Goal: Information Seeking & Learning: Compare options

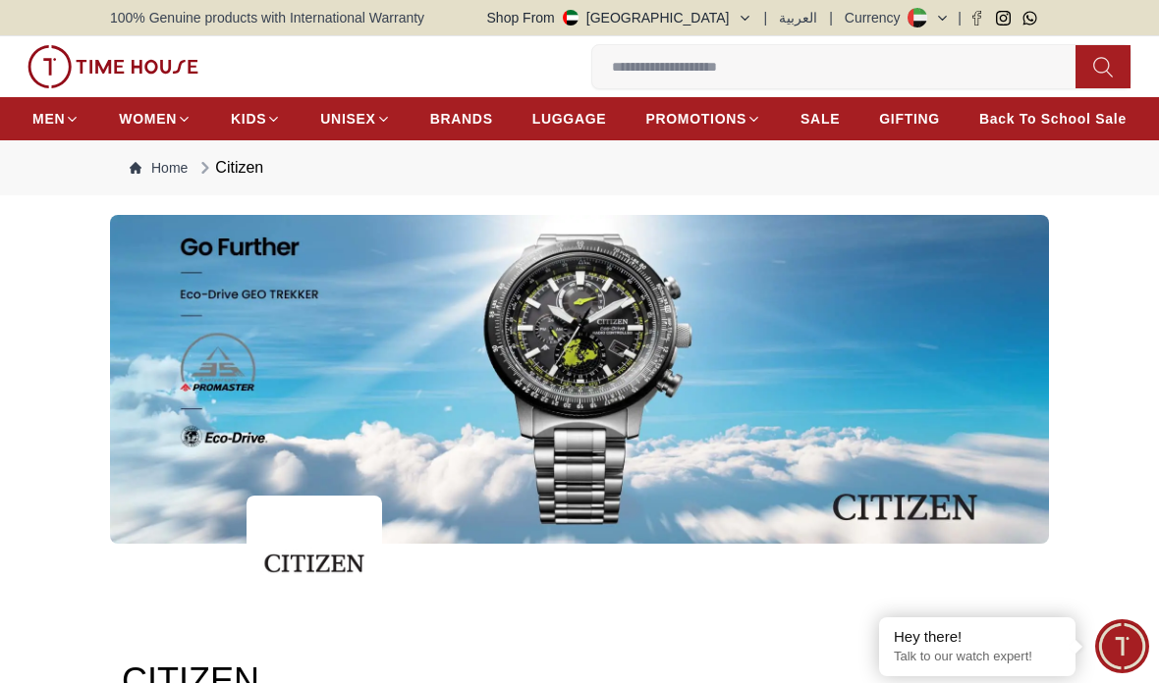
click at [891, 53] on input at bounding box center [841, 66] width 499 height 39
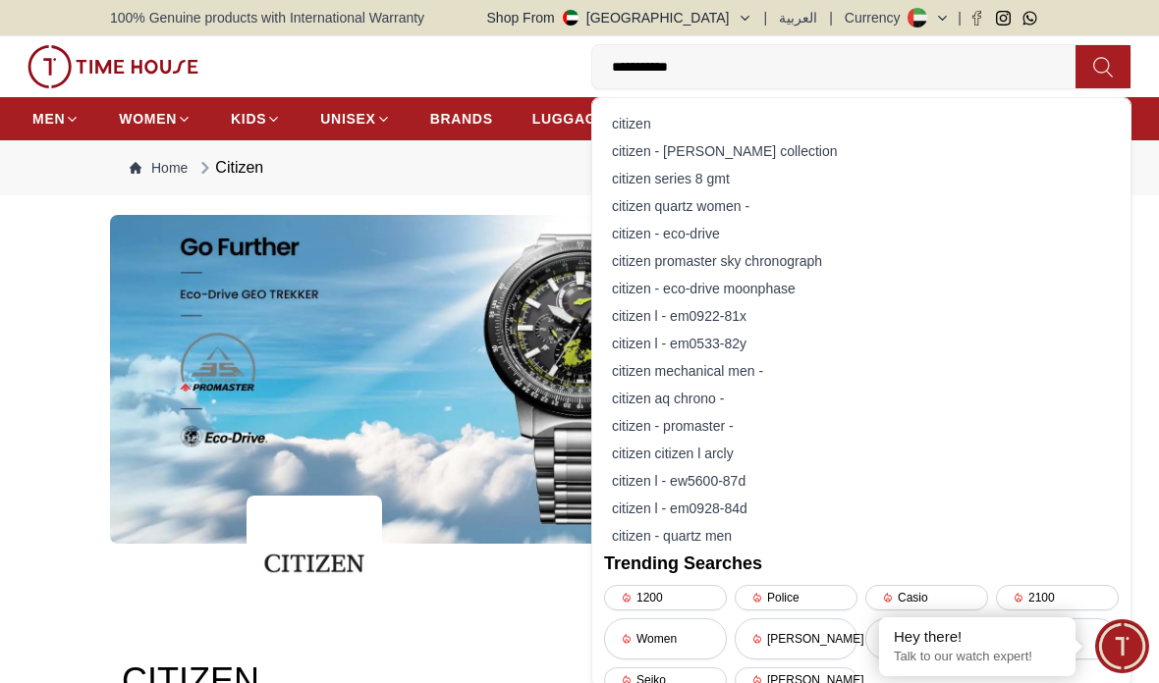
type input "**********"
click at [873, 140] on div "citizen - [PERSON_NAME] collection" at bounding box center [861, 150] width 515 height 27
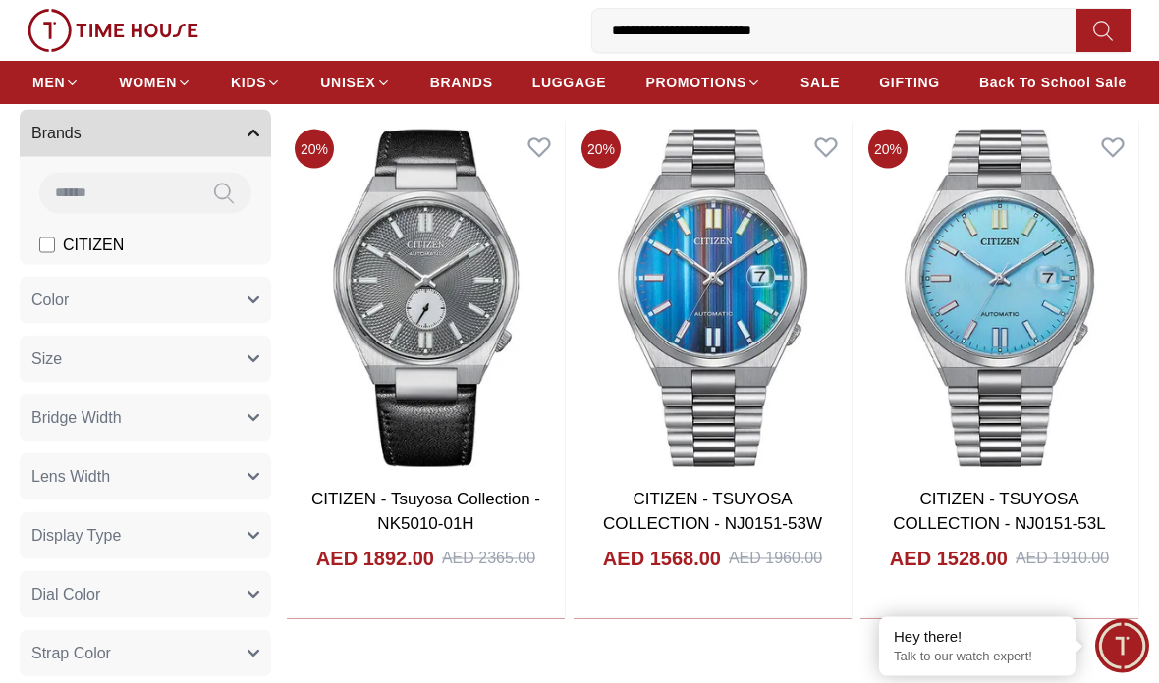
scroll to position [161, 0]
click at [343, 353] on img at bounding box center [426, 297] width 278 height 353
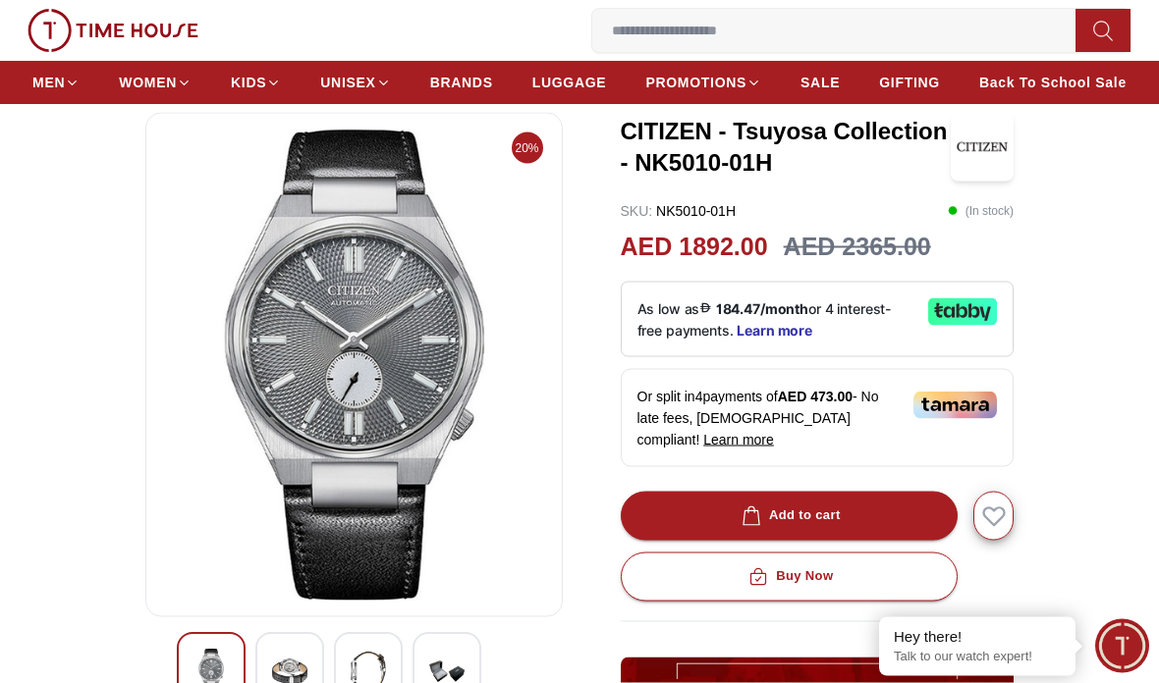
scroll to position [98, 0]
click at [294, 642] on div at bounding box center [289, 667] width 69 height 69
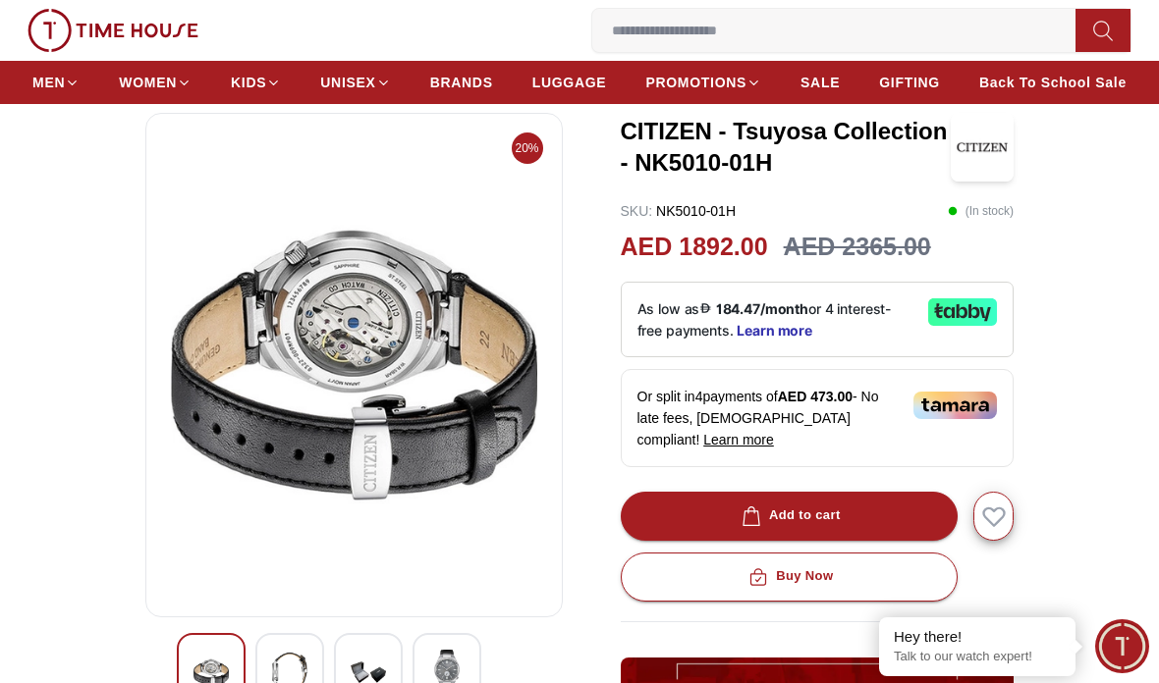
click at [321, 647] on div at bounding box center [289, 667] width 69 height 69
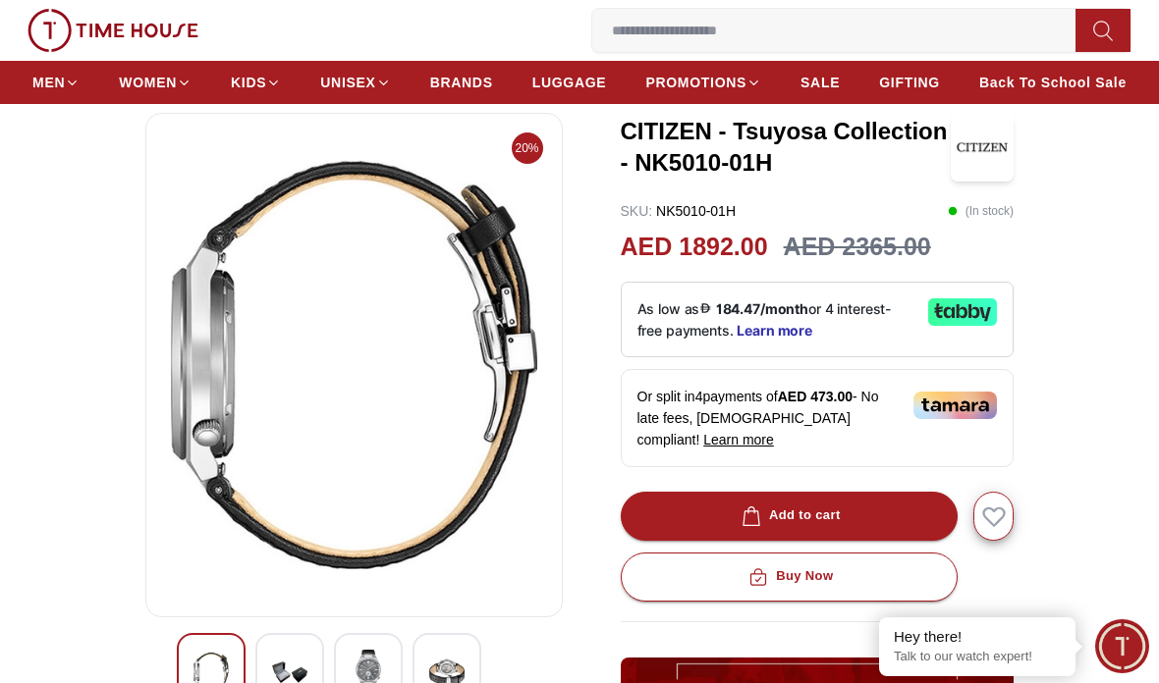
click at [296, 650] on img at bounding box center [289, 672] width 35 height 45
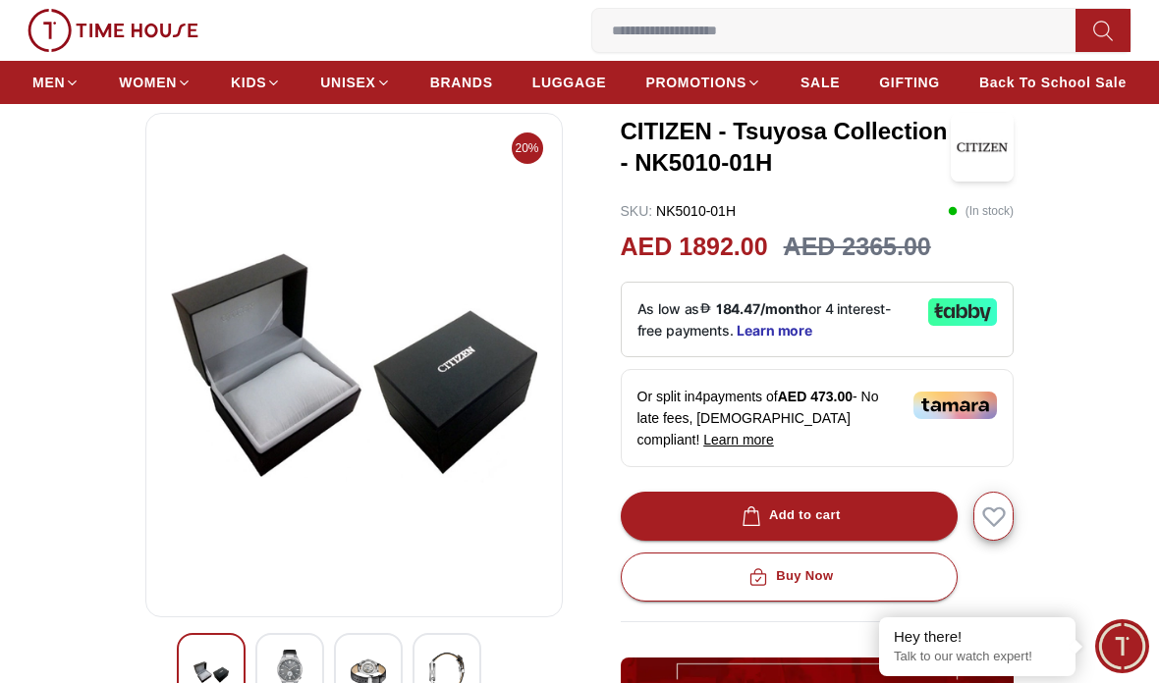
click at [429, 673] on img at bounding box center [446, 672] width 35 height 45
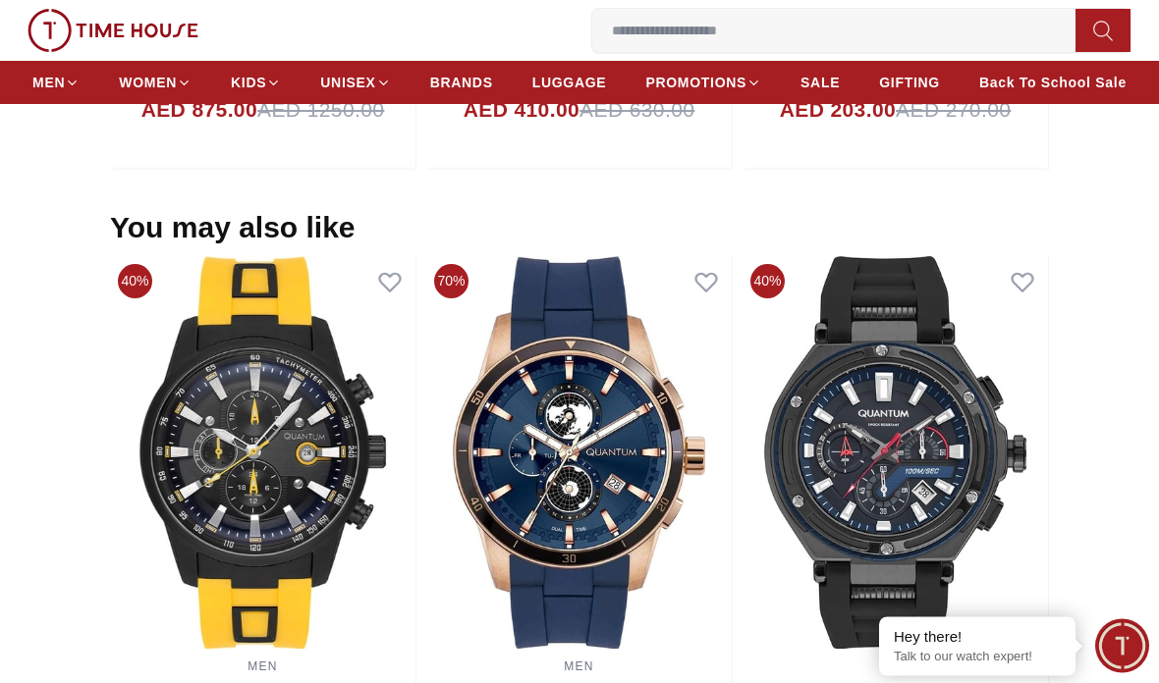
scroll to position [1726, 0]
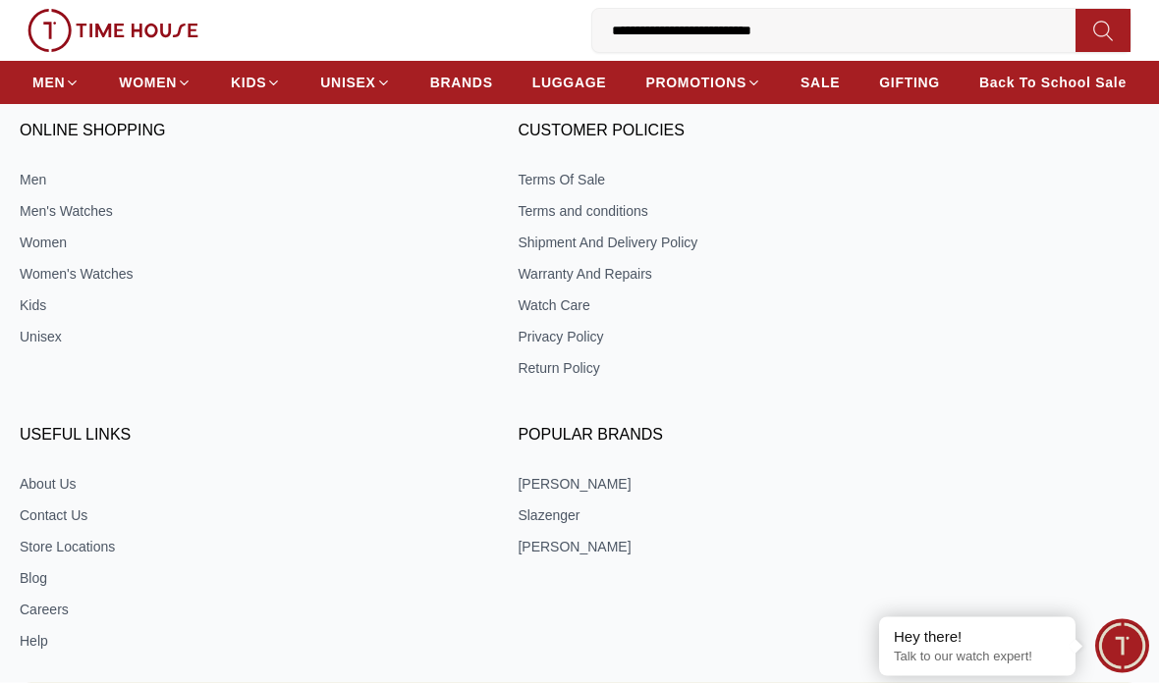
scroll to position [161, 0]
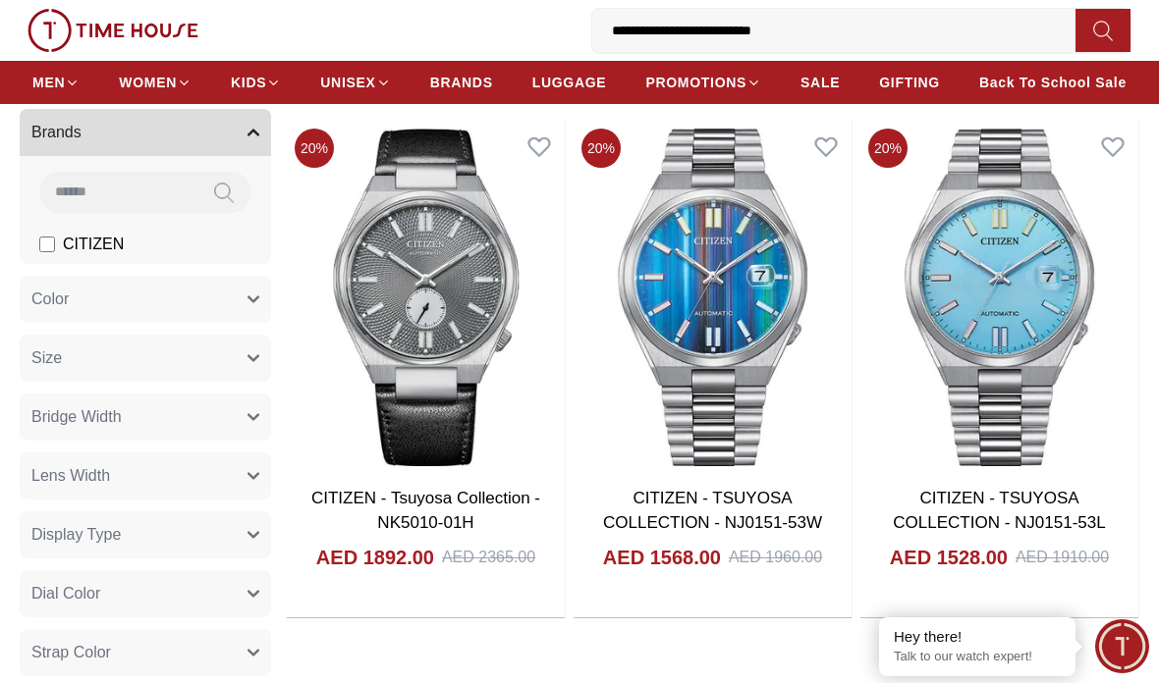
click at [979, 221] on img at bounding box center [999, 297] width 278 height 353
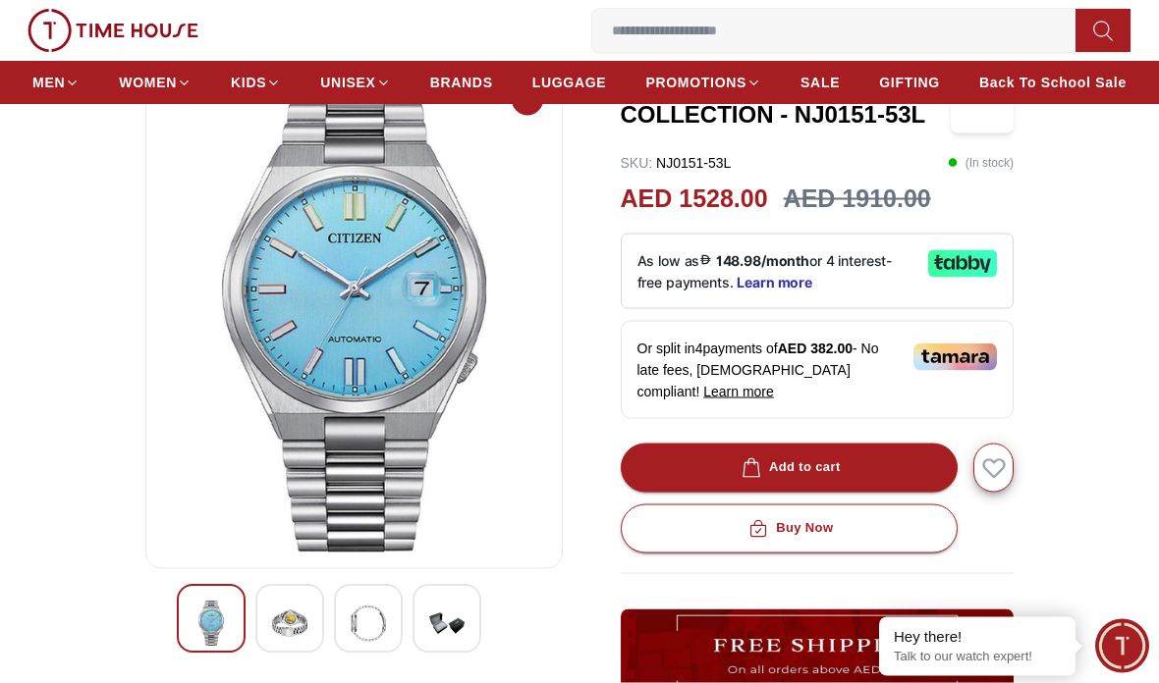
click at [277, 609] on img at bounding box center [289, 624] width 35 height 45
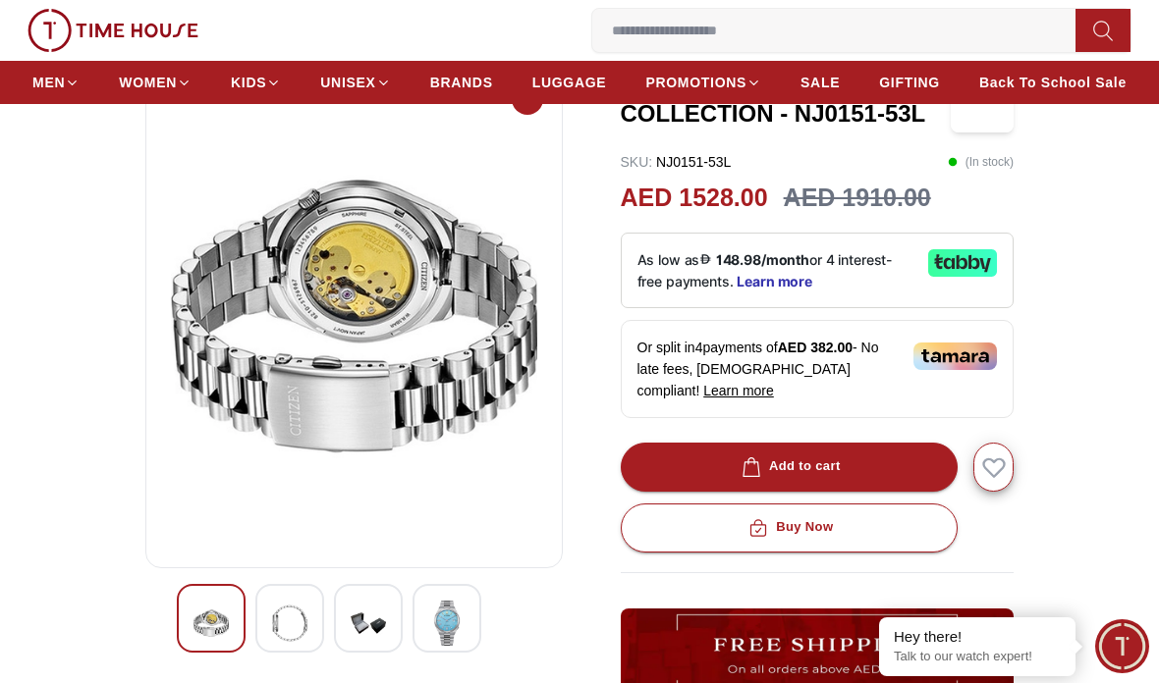
click at [414, 603] on div at bounding box center [446, 618] width 69 height 69
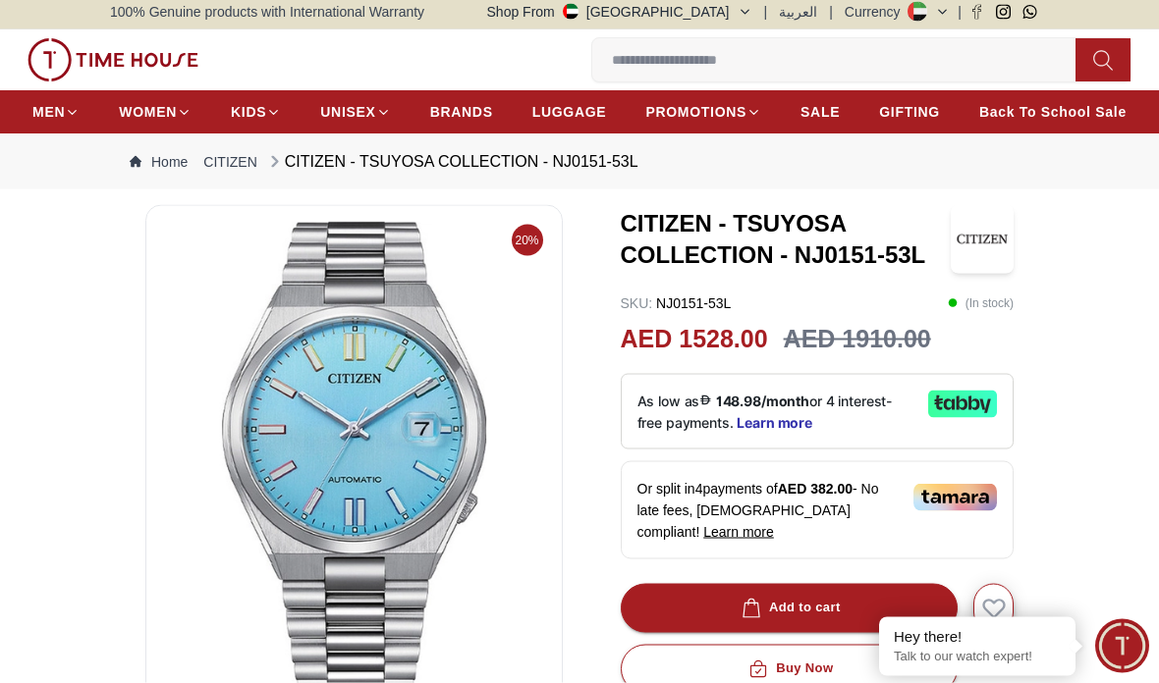
scroll to position [0, 0]
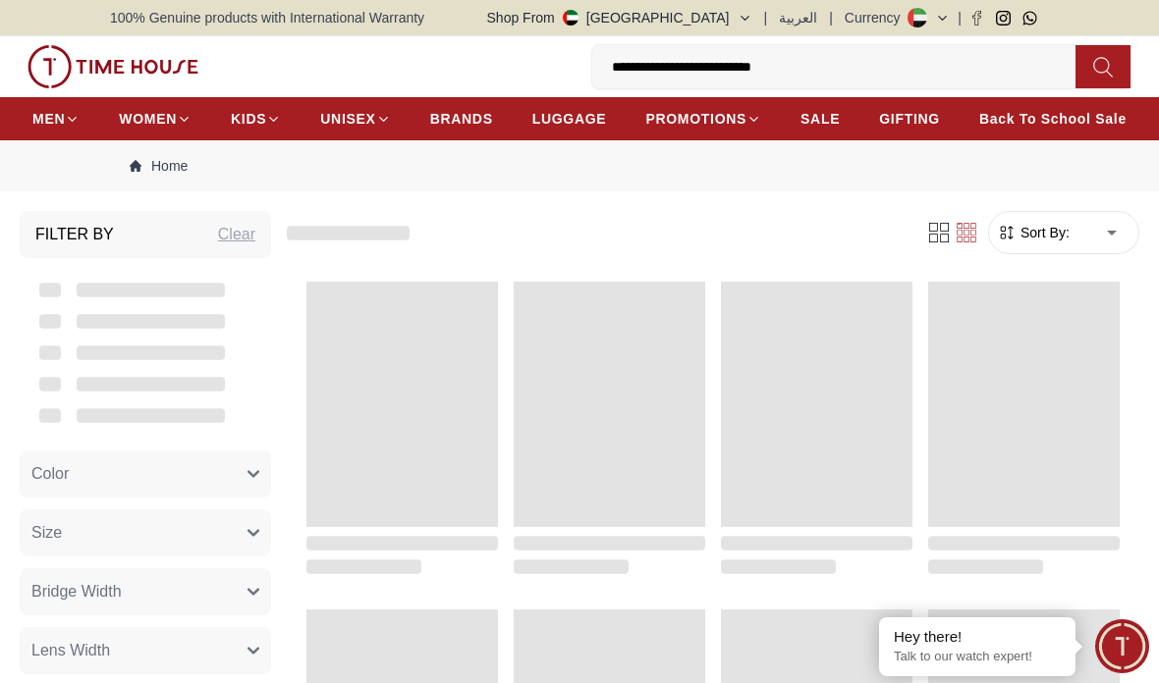
scroll to position [161, 0]
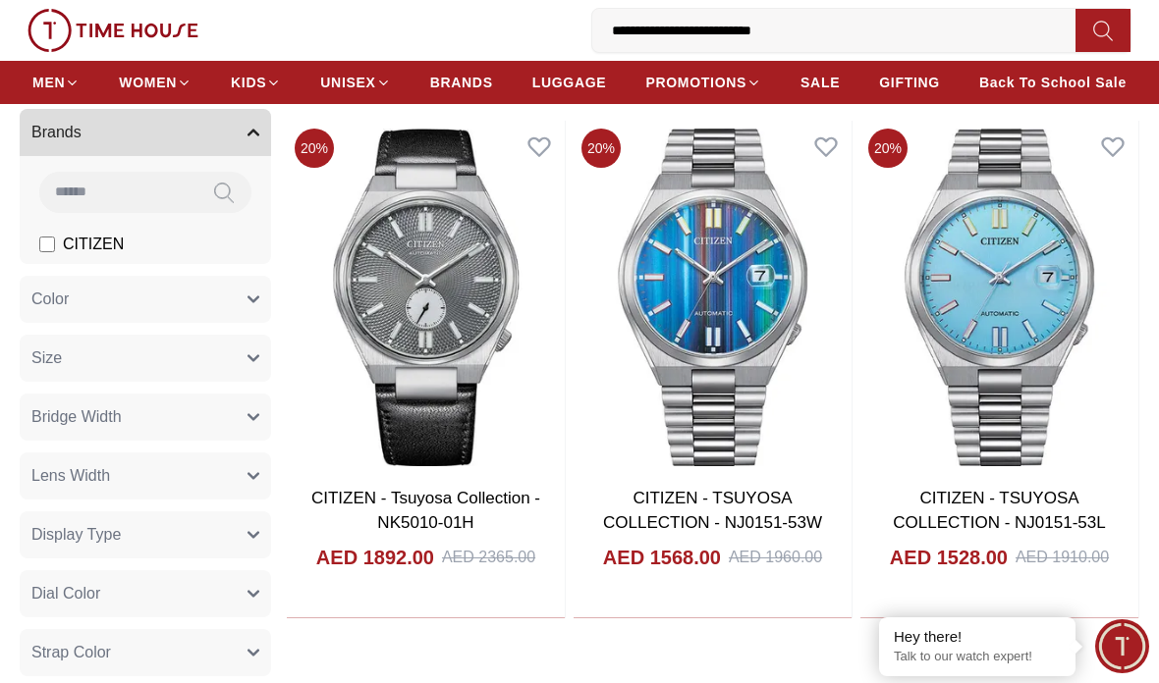
click at [792, 249] on img at bounding box center [712, 297] width 278 height 353
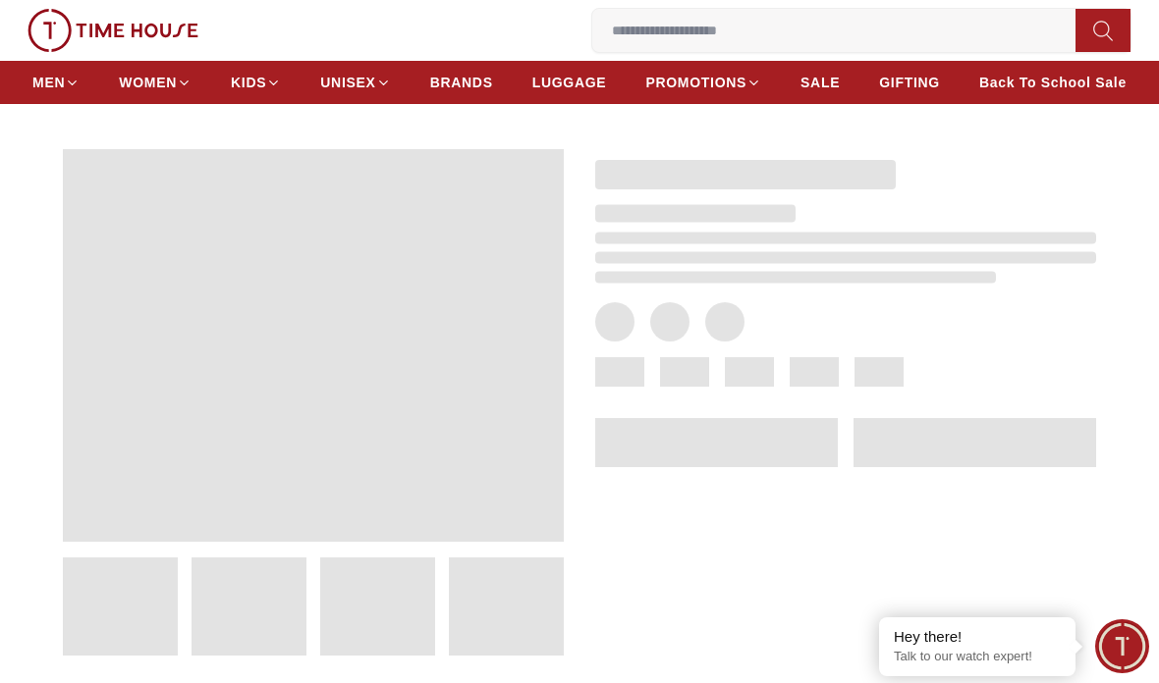
scroll to position [55, 0]
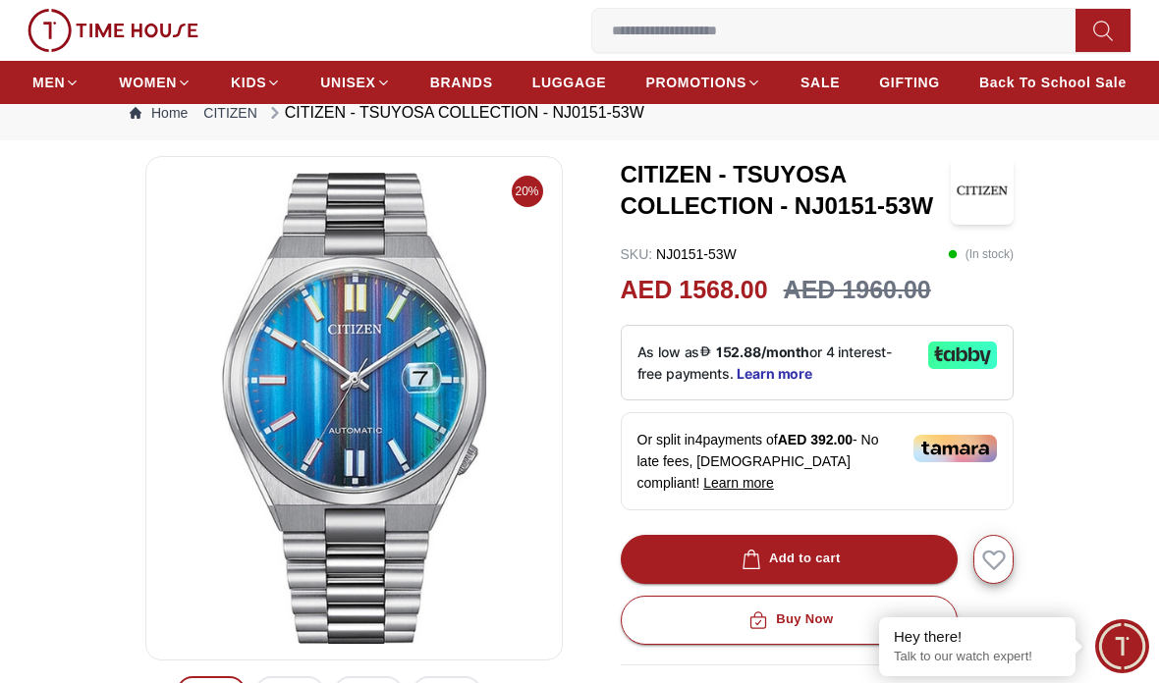
scroll to position [0, 0]
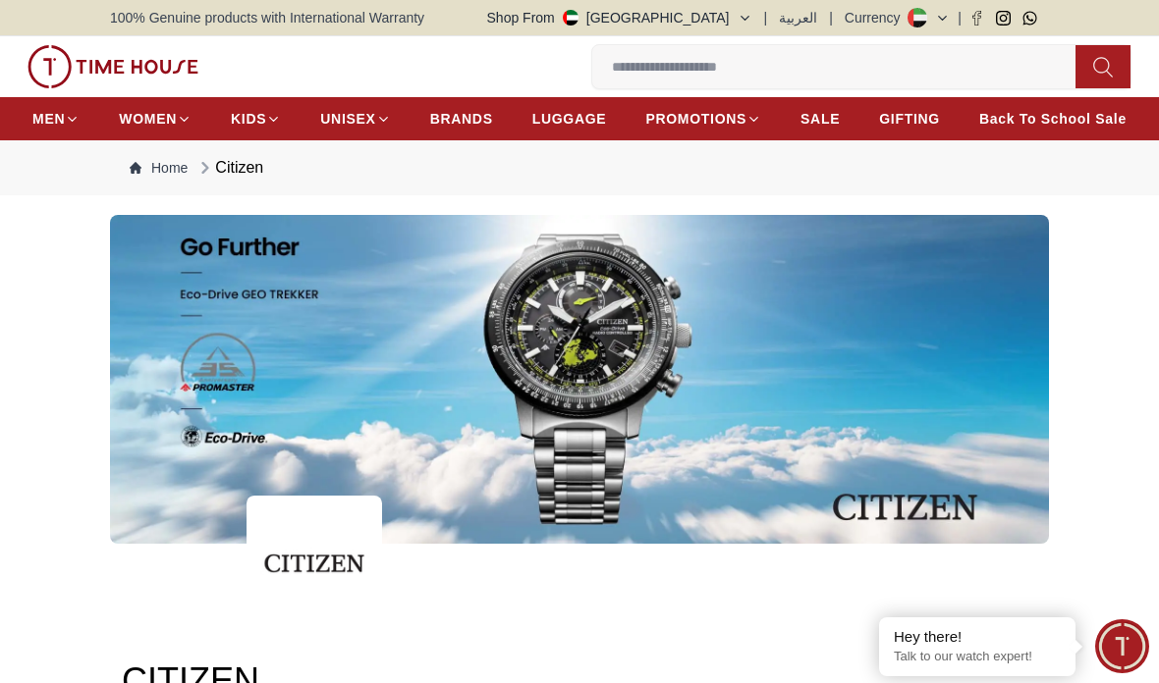
click at [950, 62] on input at bounding box center [841, 66] width 499 height 39
